Goal: Task Accomplishment & Management: Manage account settings

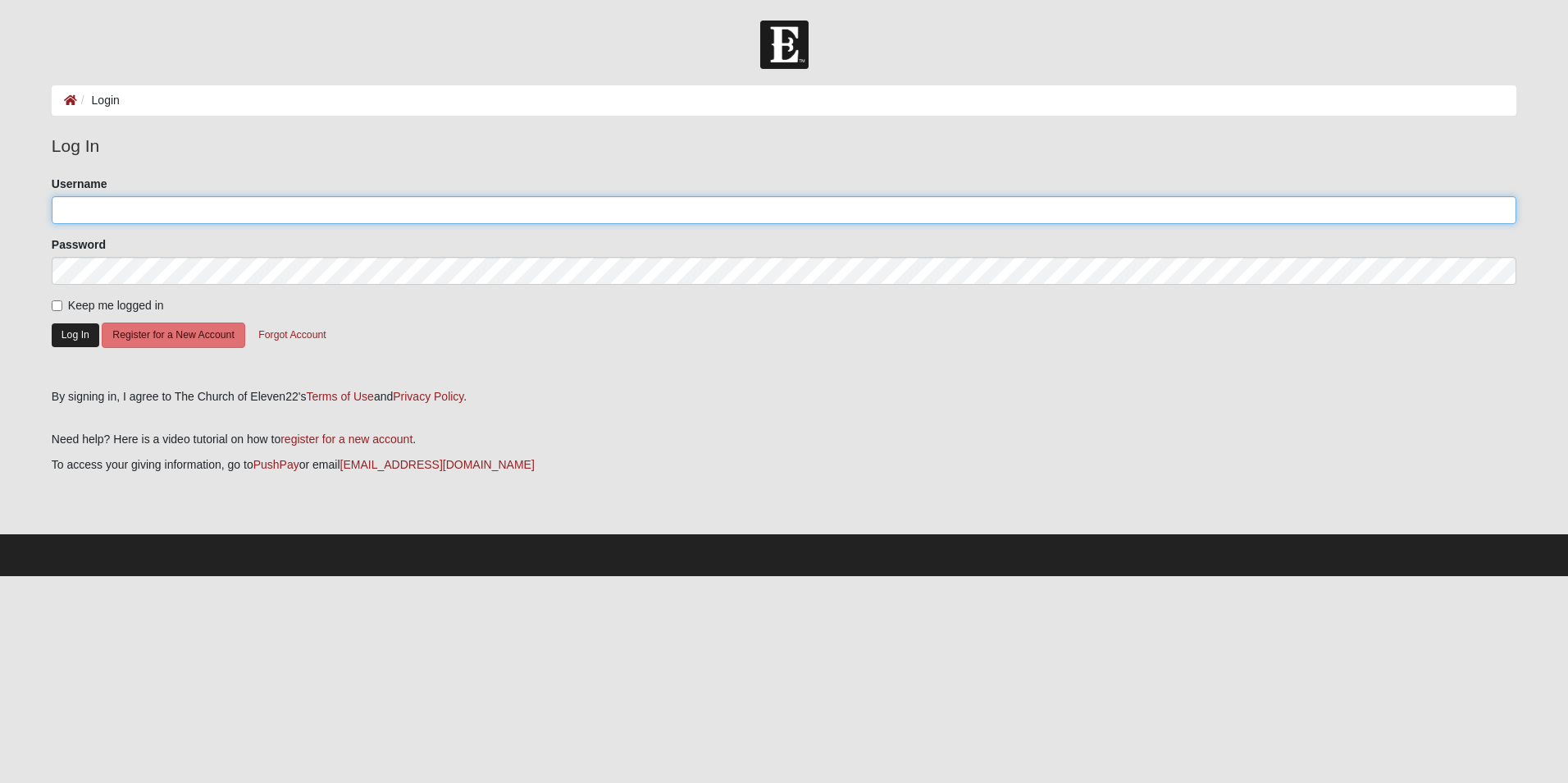
type input "MB1321"
click at [85, 332] on button "Log In" at bounding box center [75, 335] width 48 height 23
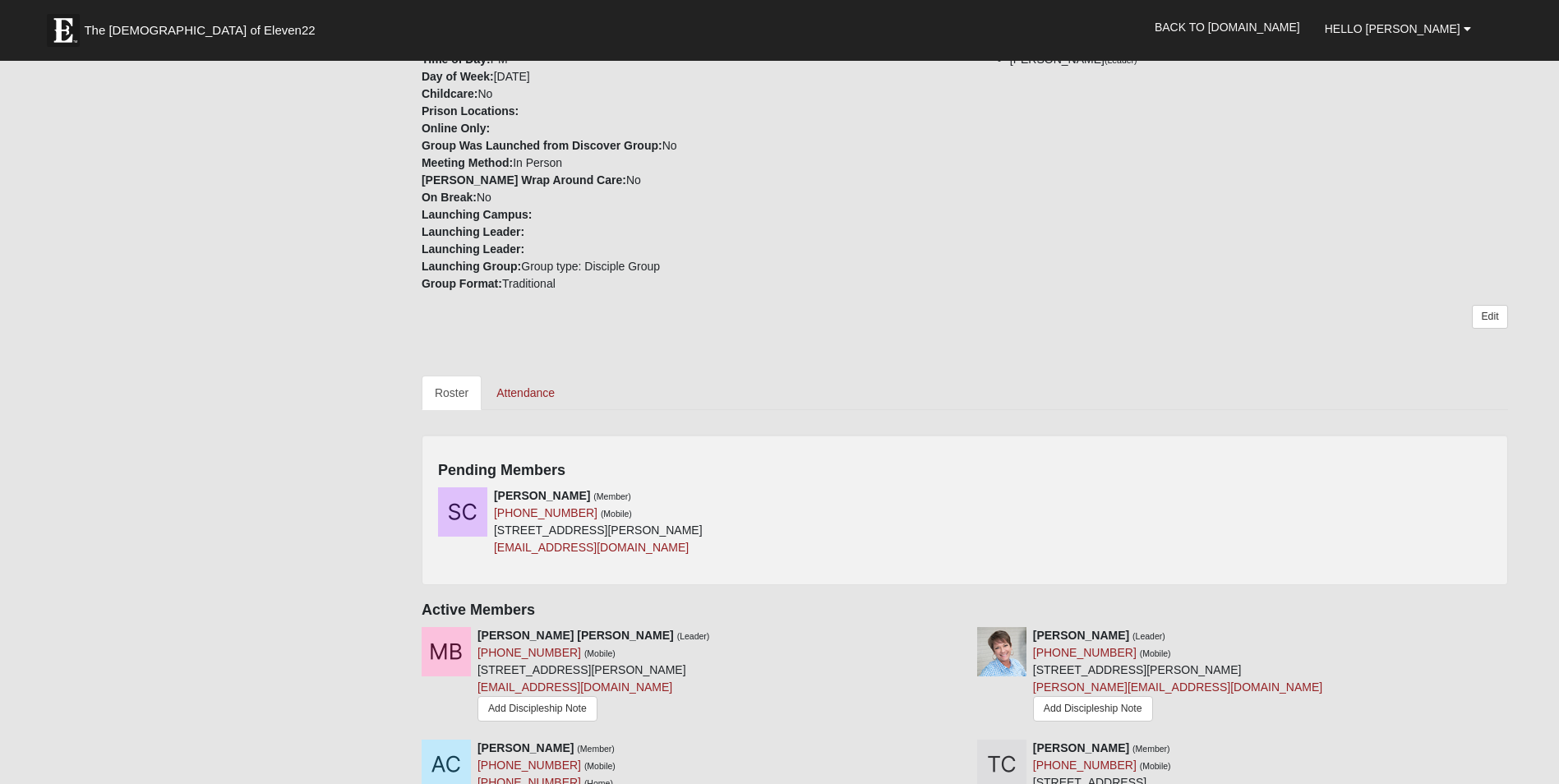
scroll to position [493, 0]
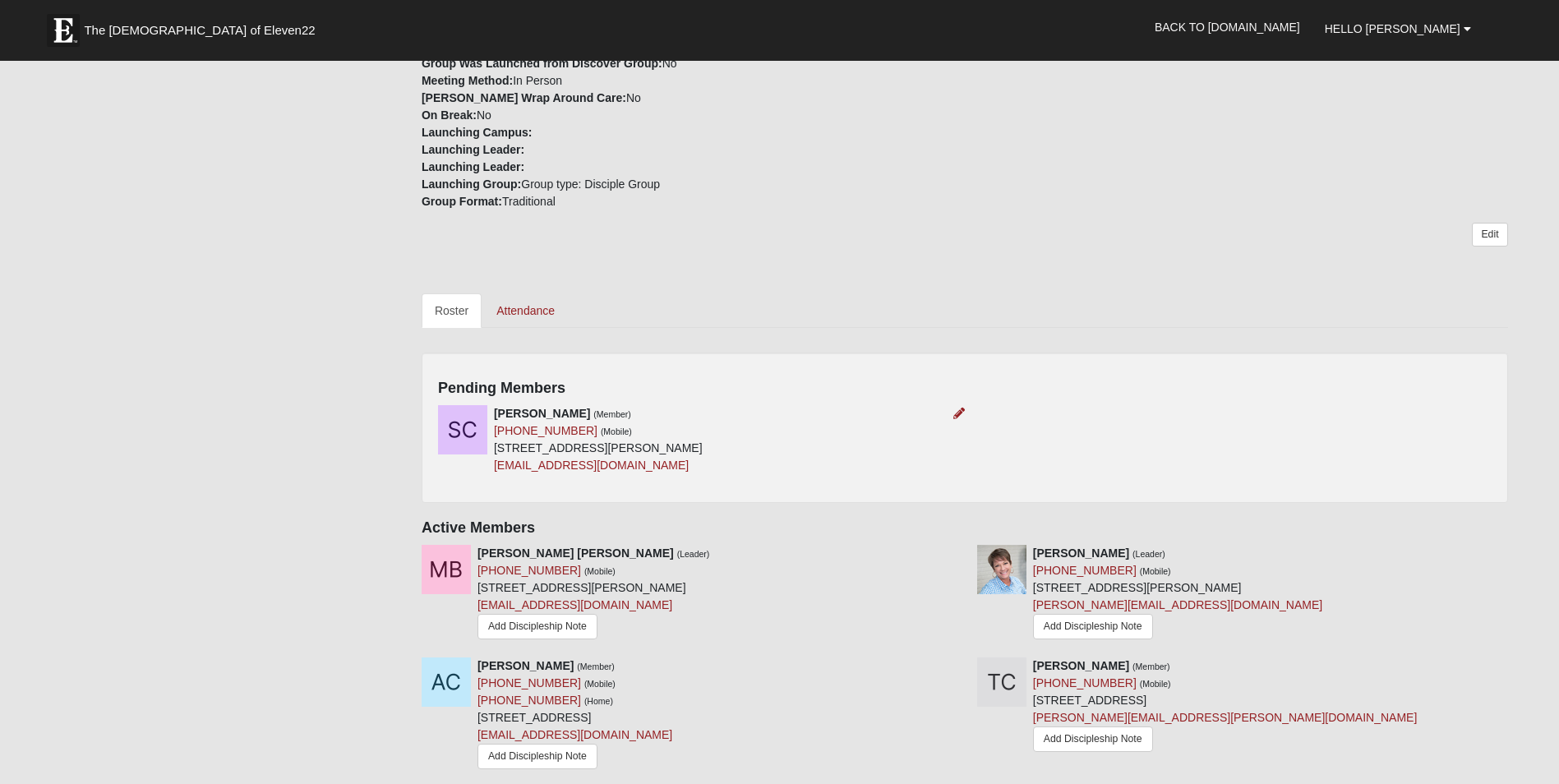
click at [873, 410] on div "[PERSON_NAME] (Member) [PHONE_NUMBER] (Mobile) [STREET_ADDRESS][PERSON_NAME] [E…" at bounding box center [695, 439] width 539 height 69
drag, startPoint x: 873, startPoint y: 410, endPoint x: 1066, endPoint y: 432, distance: 194.2
click at [1066, 432] on div "Sean Chylinski (Member) (941) 290-0357 (Mobile) 2111 Payne Ave Jacksonville, FL…" at bounding box center [965, 446] width 1078 height 81
click at [960, 411] on icon at bounding box center [959, 413] width 12 height 12
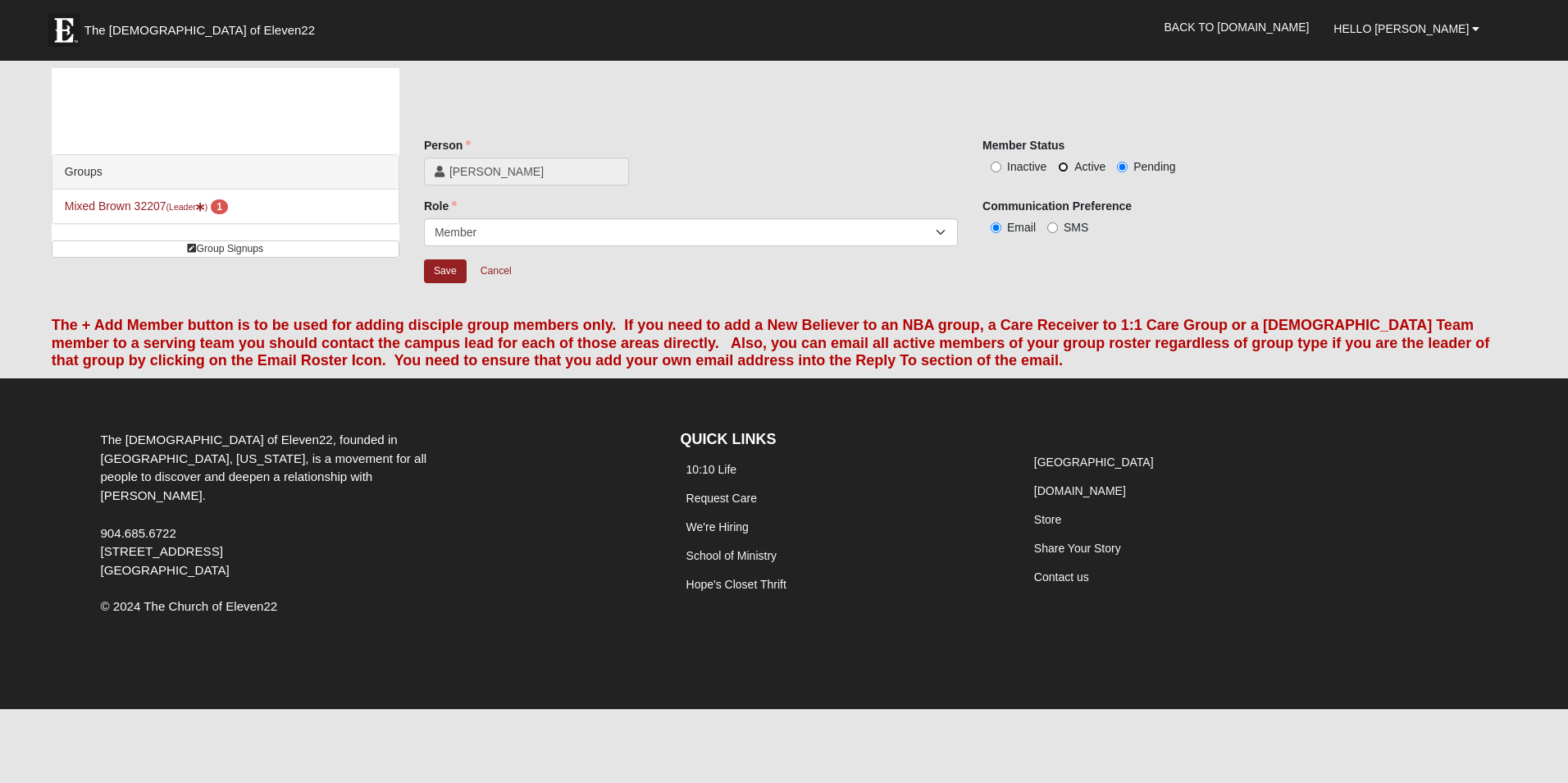
click at [1064, 168] on input "Active" at bounding box center [1063, 167] width 11 height 11
radio input "true"
click at [456, 266] on input "Save" at bounding box center [445, 271] width 42 height 23
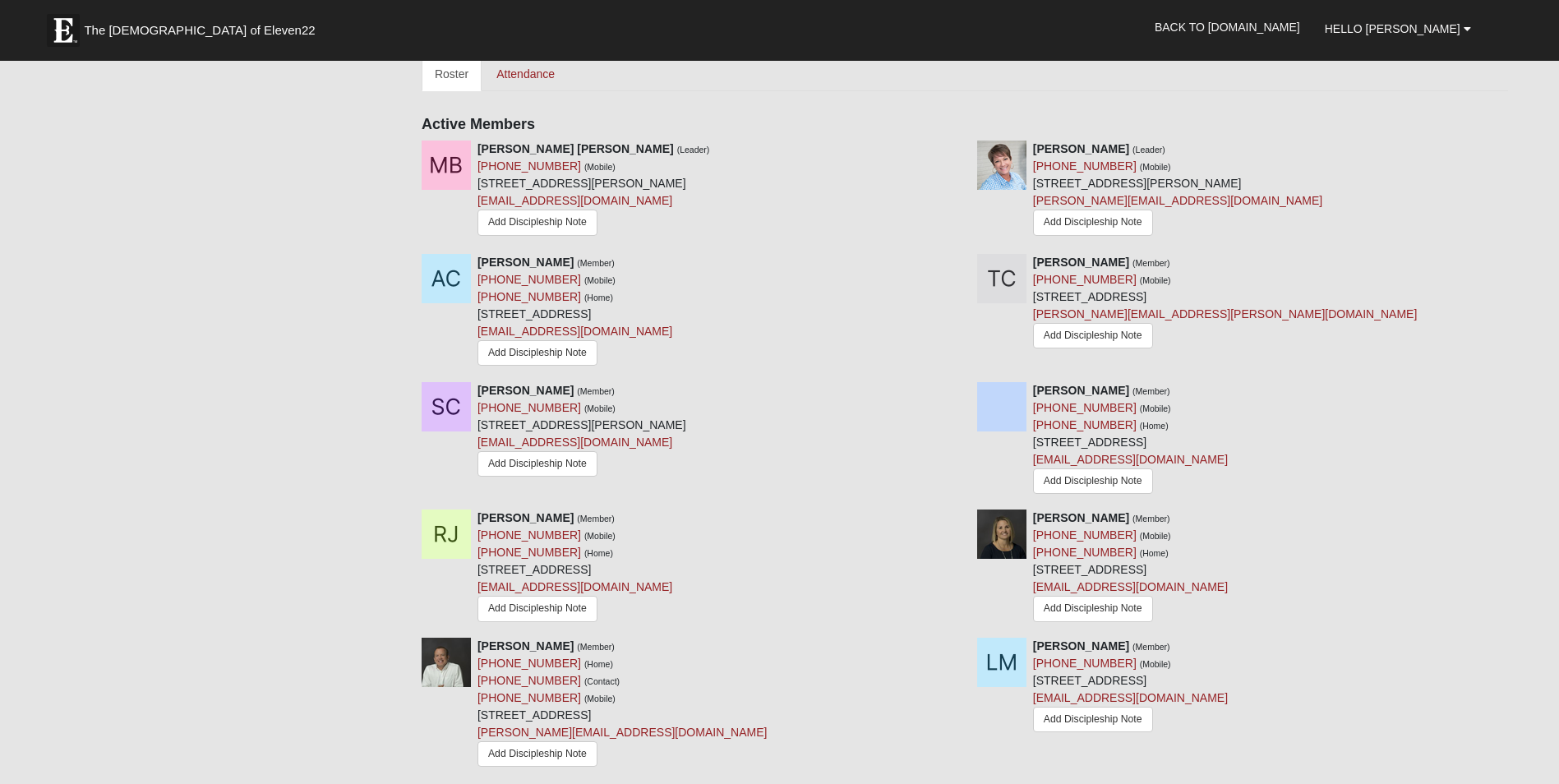
scroll to position [739, 0]
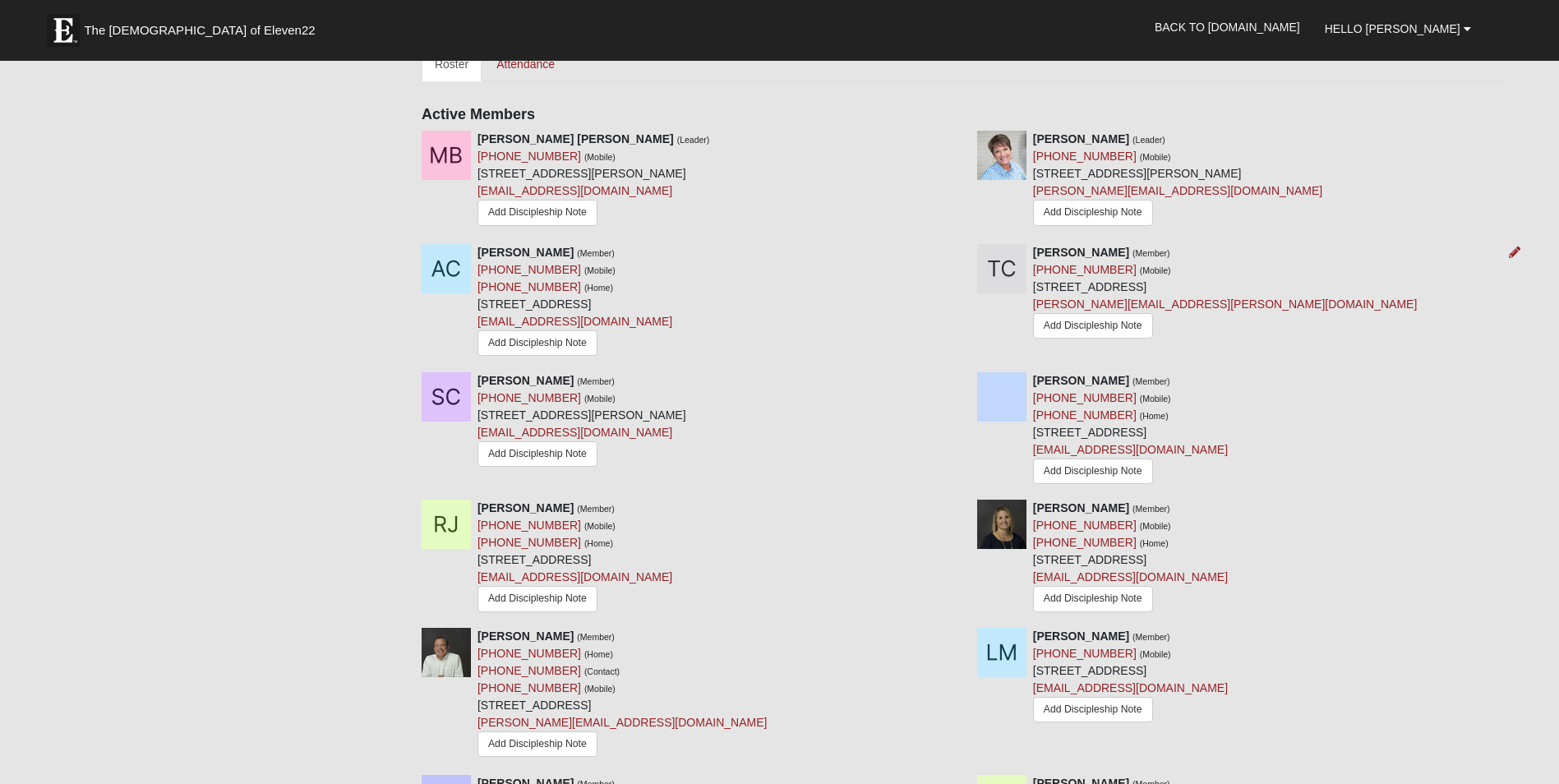
click at [995, 266] on img at bounding box center [1002, 268] width 50 height 50
click at [1089, 322] on link "Add Discipleship Note" at bounding box center [1092, 326] width 120 height 25
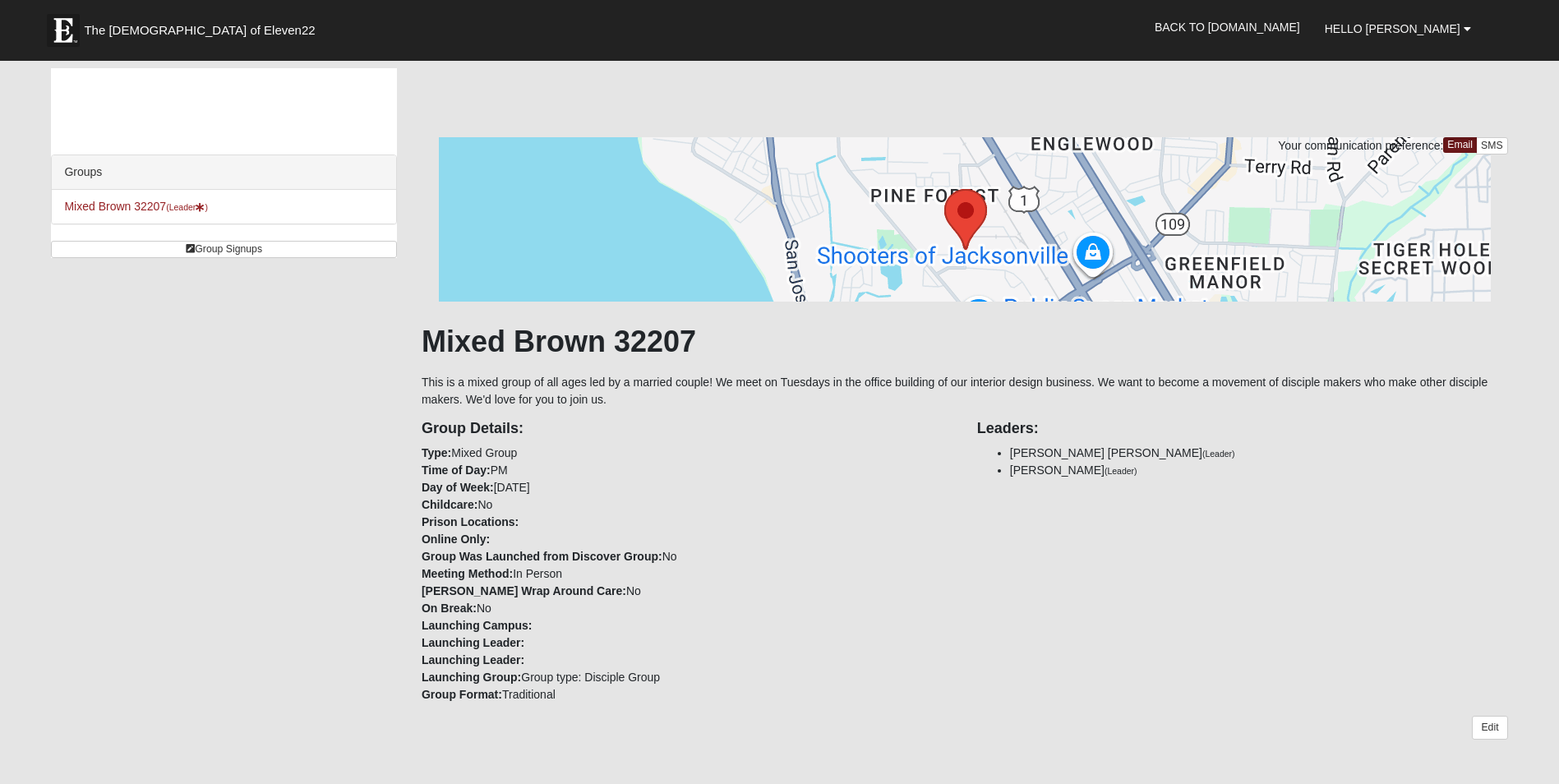
scroll to position [739, 0]
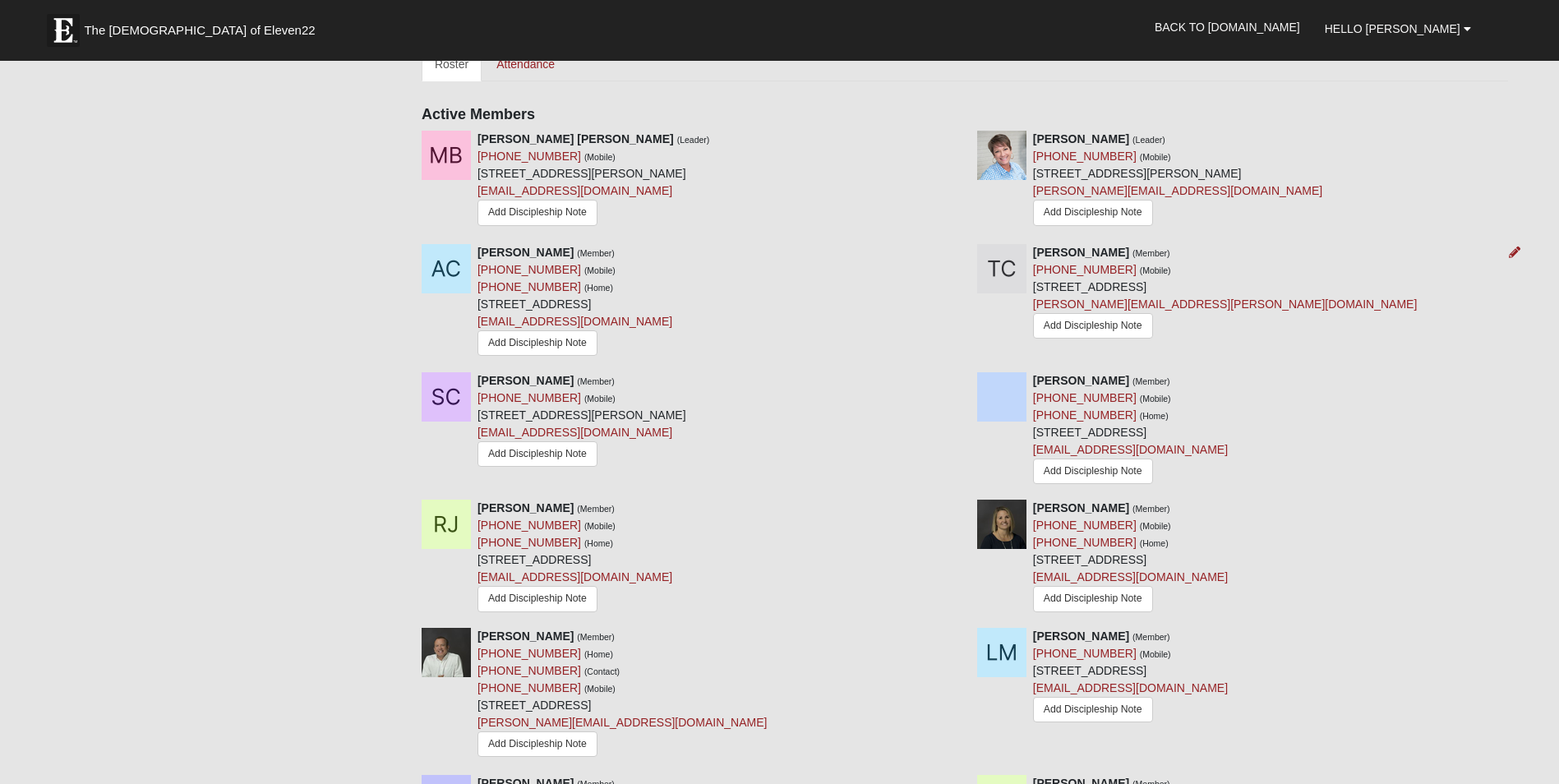
drag, startPoint x: 990, startPoint y: 253, endPoint x: 1194, endPoint y: 248, distance: 204.1
drag, startPoint x: 1194, startPoint y: 248, endPoint x: 1516, endPoint y: 248, distance: 322.0
click at [1516, 248] on icon at bounding box center [1514, 252] width 12 height 12
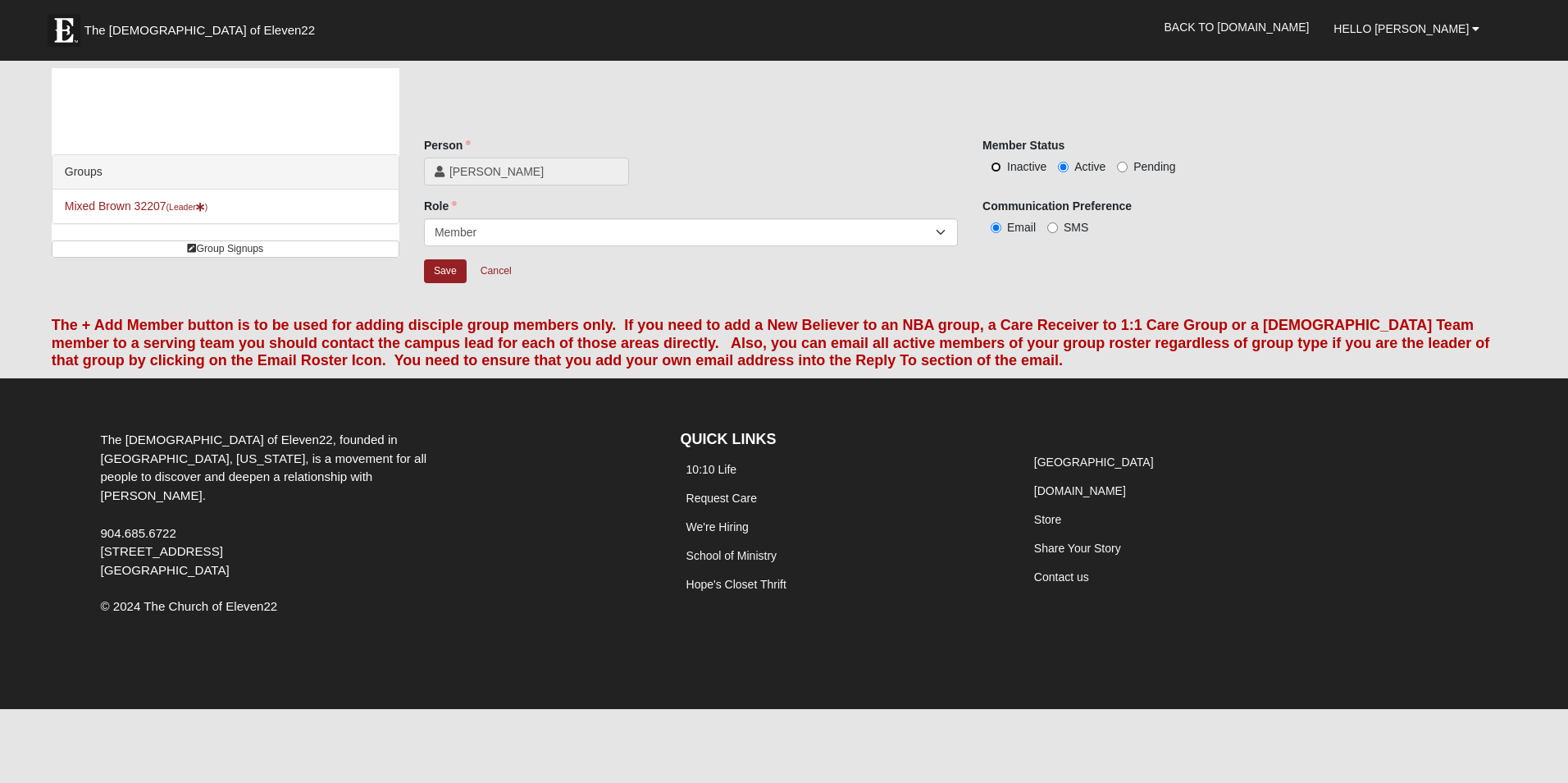
click at [998, 165] on input "Inactive" at bounding box center [996, 167] width 11 height 11
radio input "true"
click at [921, 228] on select "Leader Coleader Coach Member Campus Lead Future Leader" at bounding box center [691, 232] width 534 height 28
click at [450, 268] on input "Save" at bounding box center [445, 271] width 42 height 23
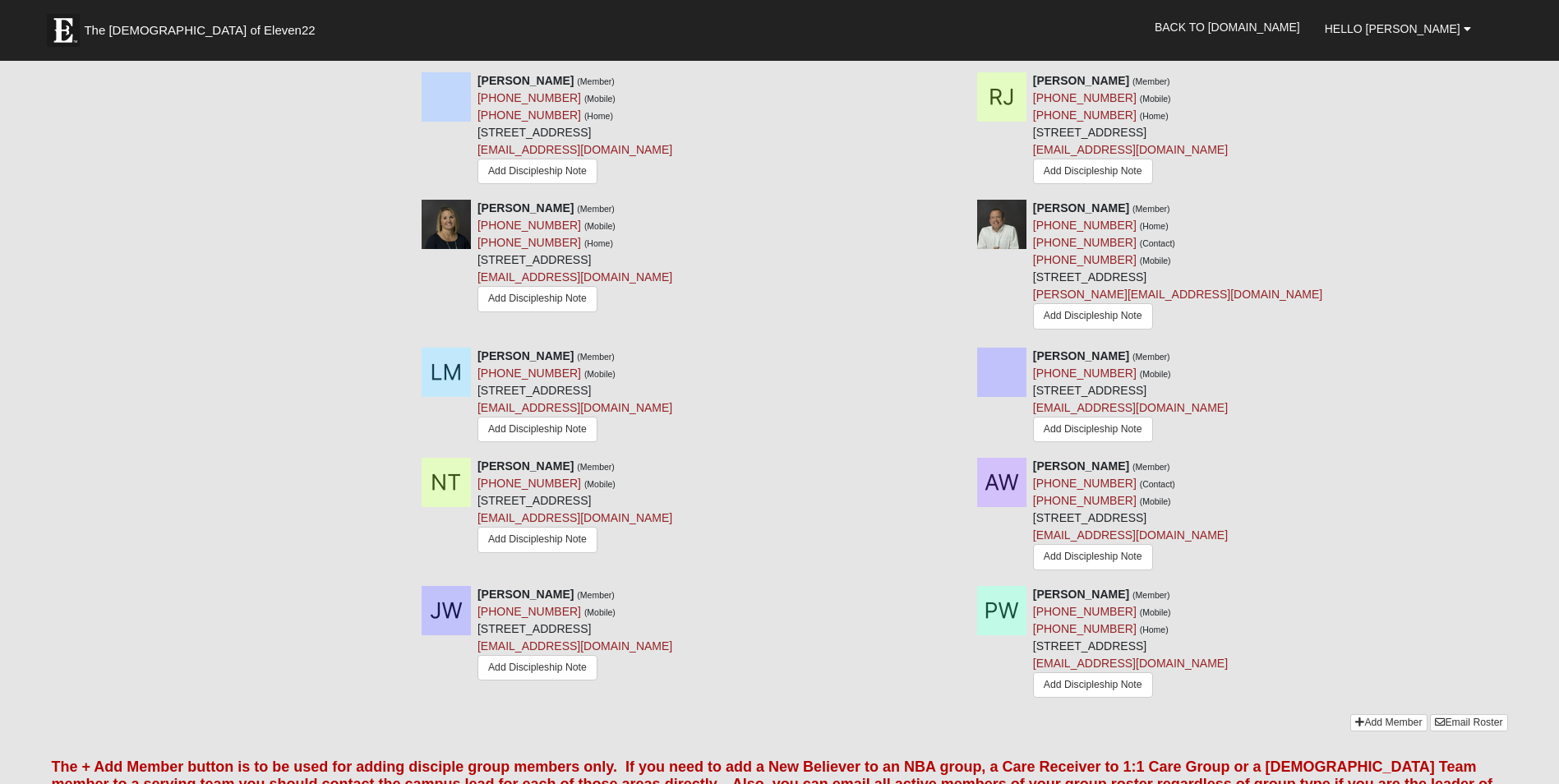
scroll to position [1068, 0]
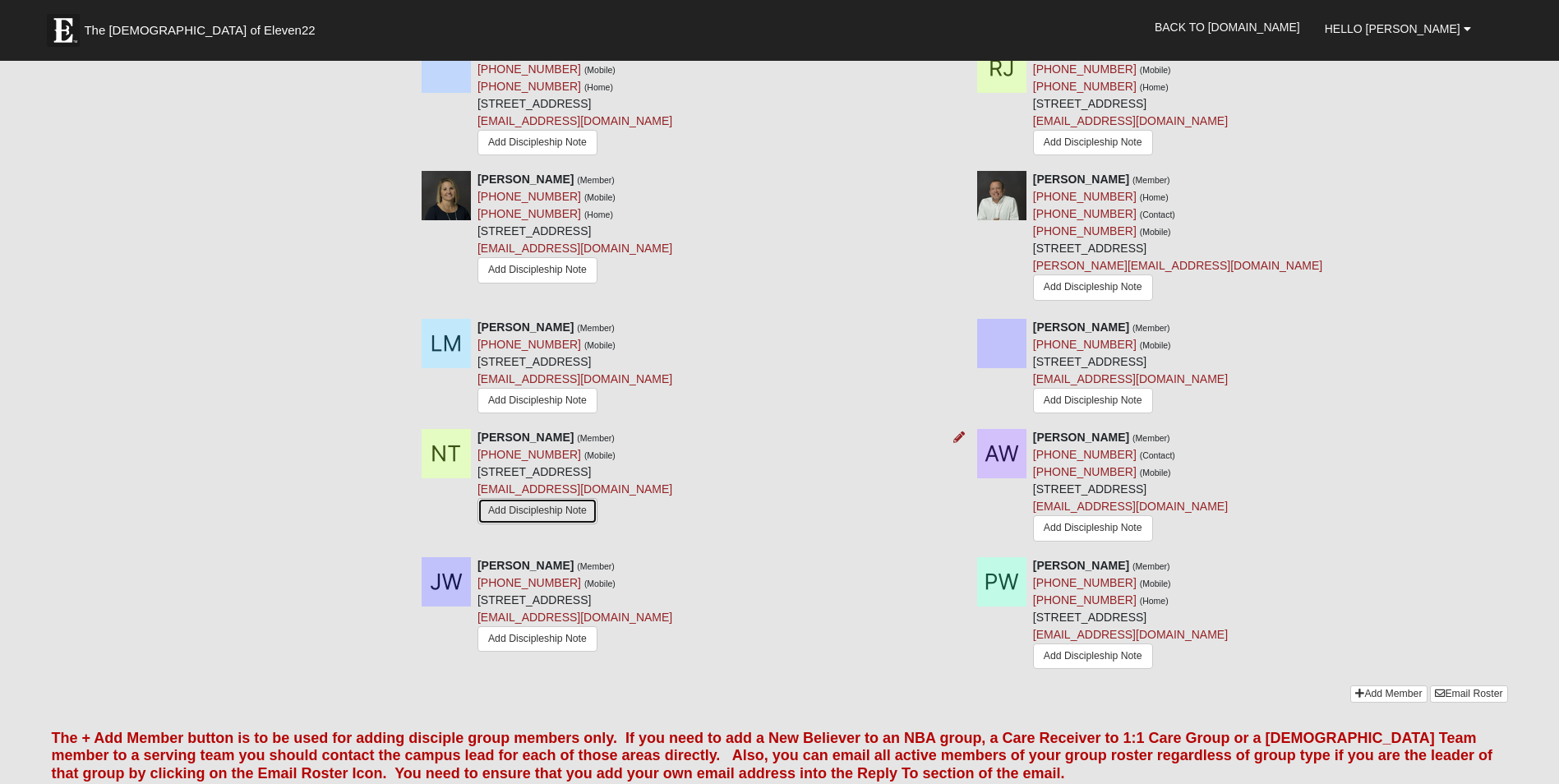
click at [527, 516] on link "Add Discipleship Note" at bounding box center [537, 510] width 120 height 25
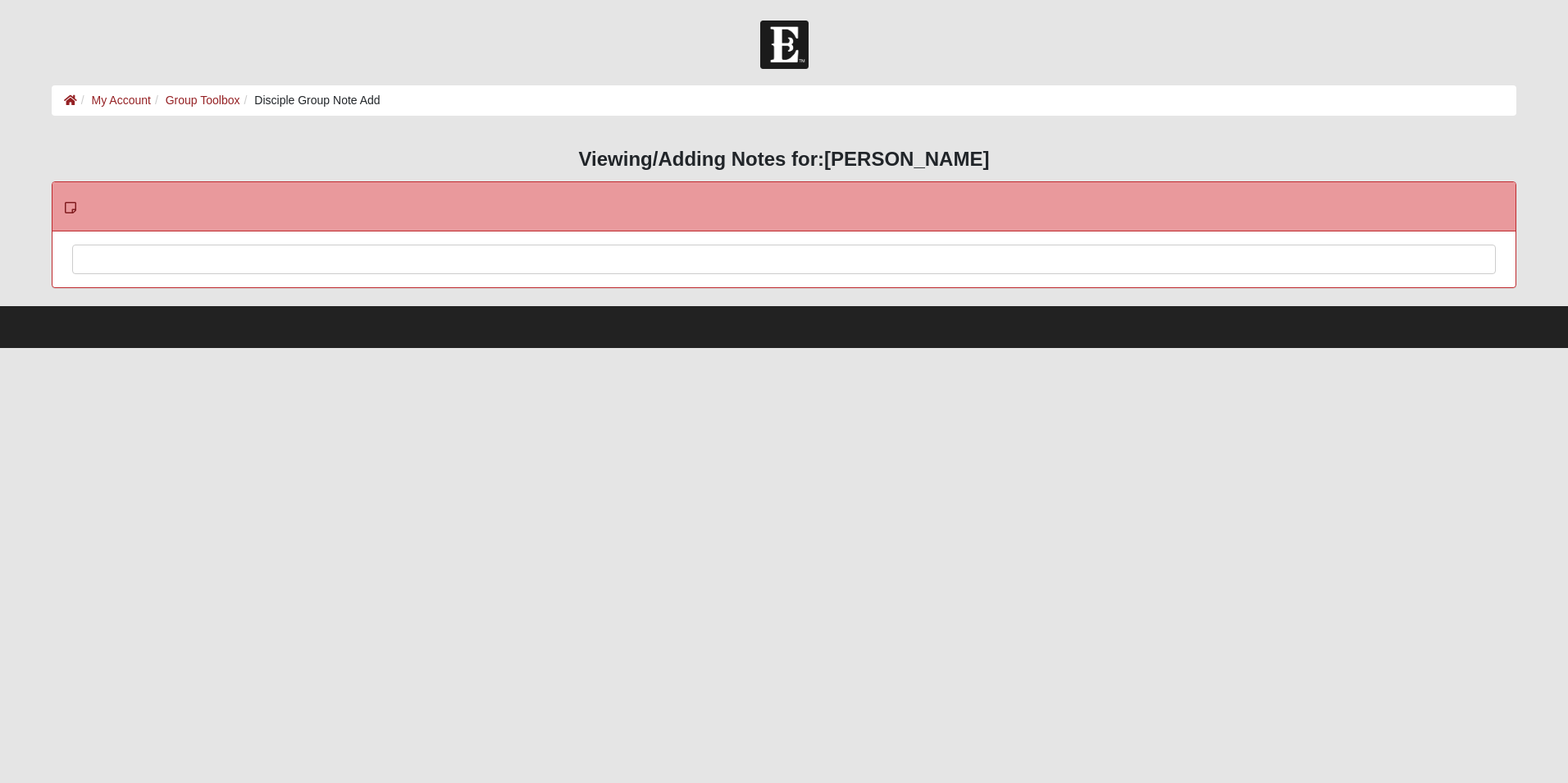
click at [325, 252] on div at bounding box center [784, 281] width 1422 height 72
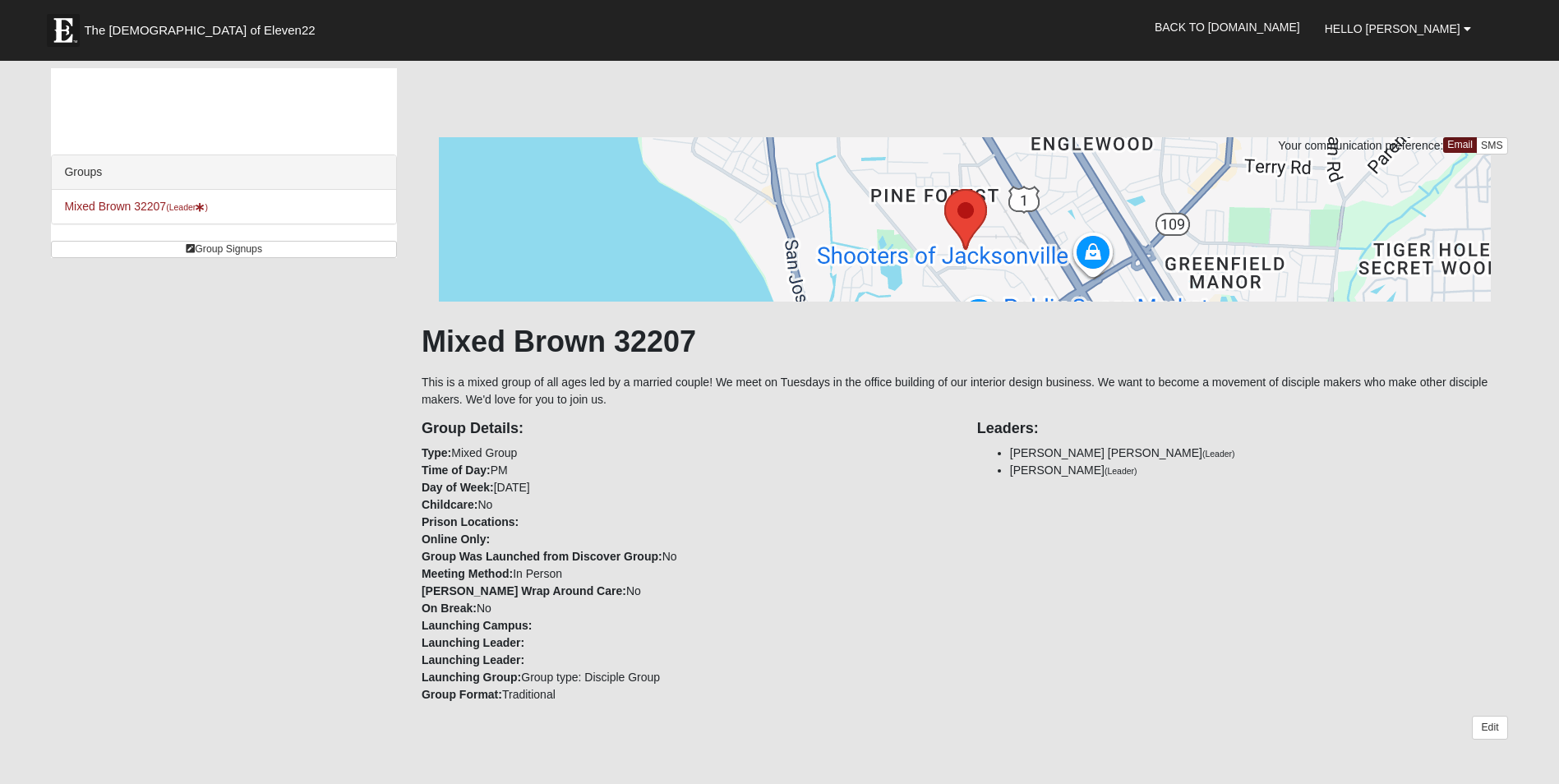
scroll to position [1068, 0]
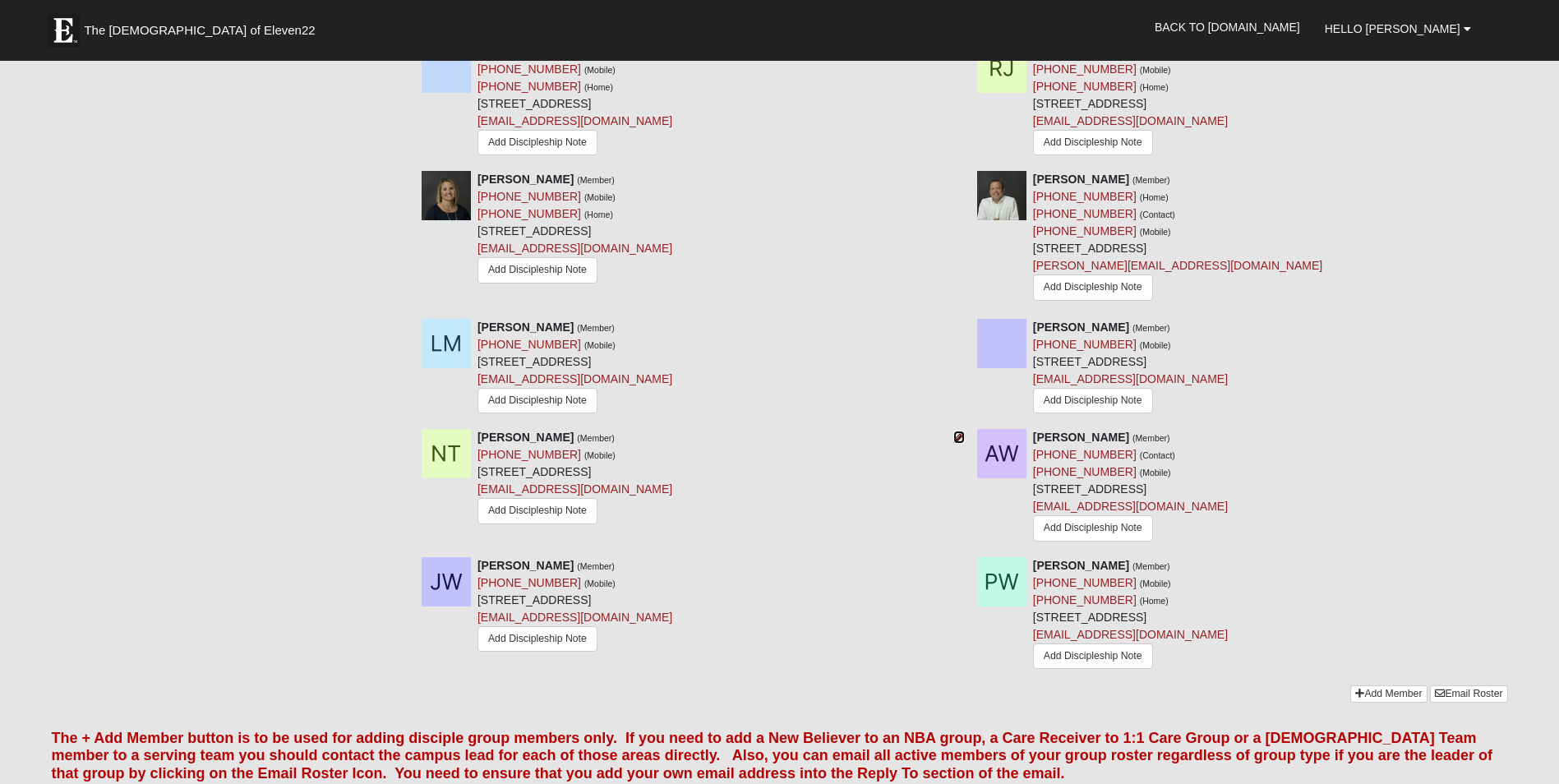
click at [955, 438] on icon at bounding box center [959, 437] width 12 height 12
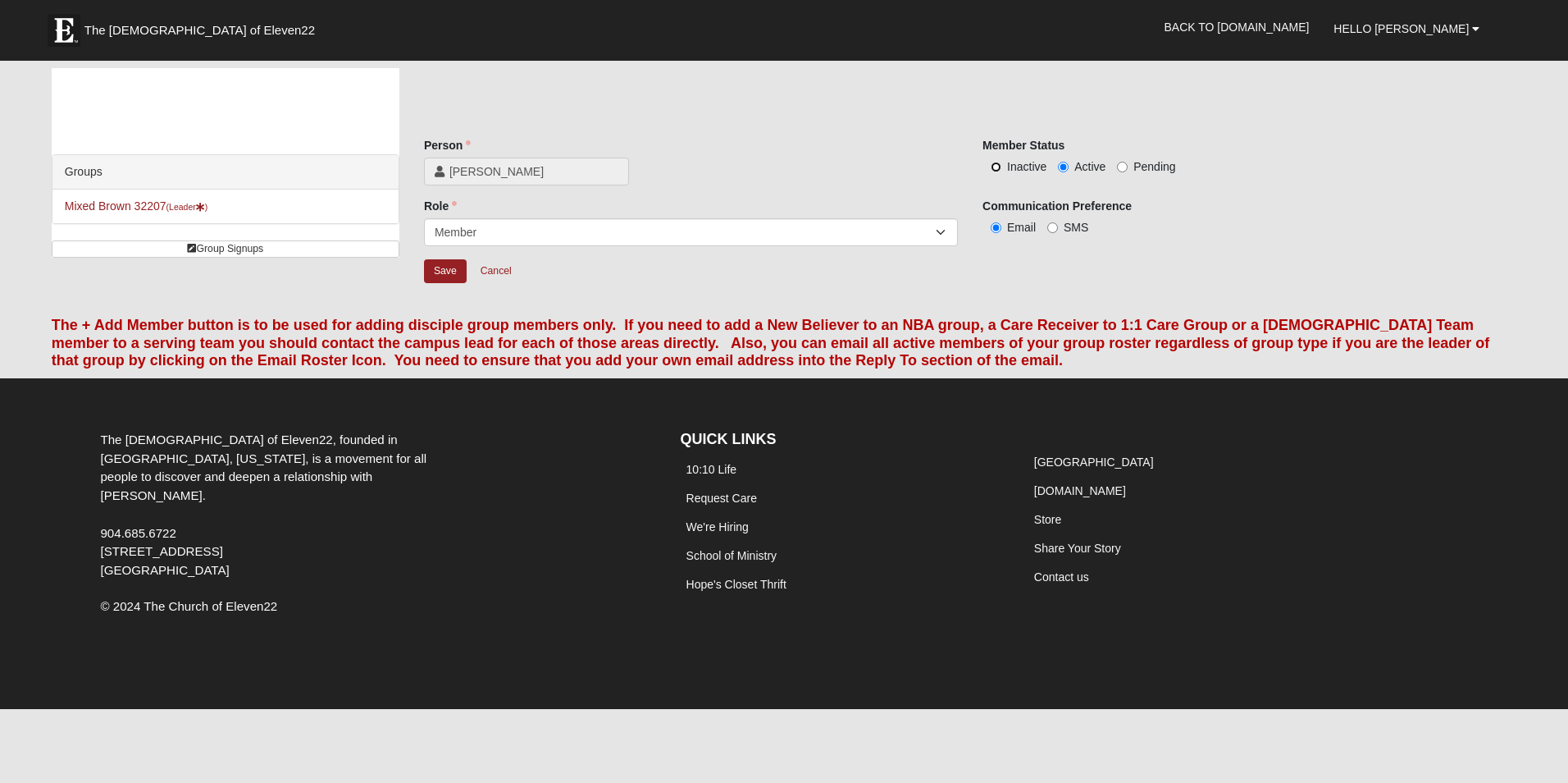
click at [1001, 163] on input "Inactive" at bounding box center [996, 167] width 11 height 11
radio input "true"
click at [441, 274] on input "Save" at bounding box center [445, 271] width 42 height 23
